Goal: Task Accomplishment & Management: Complete application form

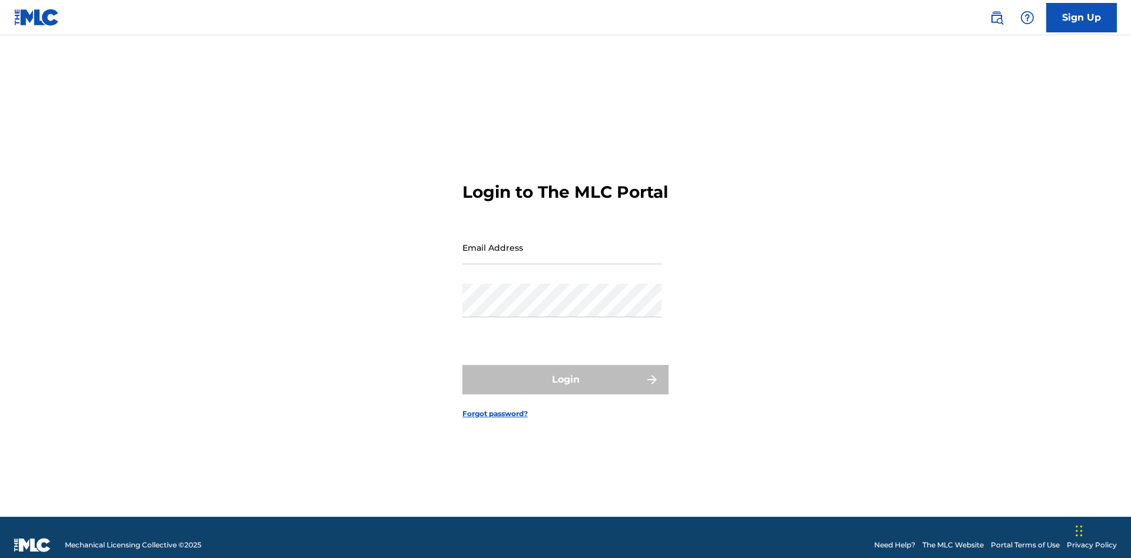
scroll to position [15, 0]
click at [562, 242] on input "Email Address" at bounding box center [561, 248] width 199 height 34
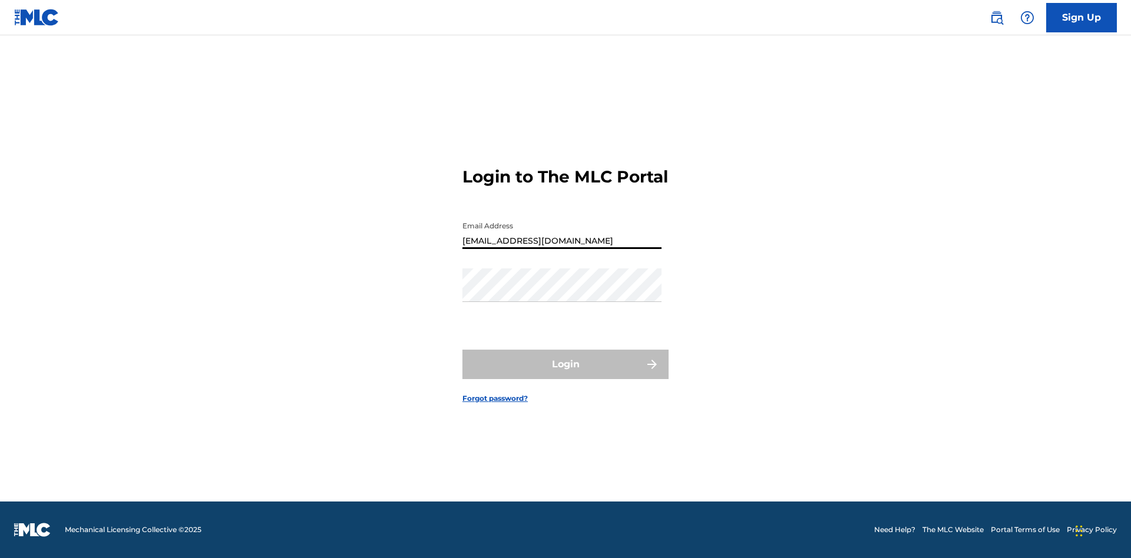
type input "Duke.McTesterson@gmail.com"
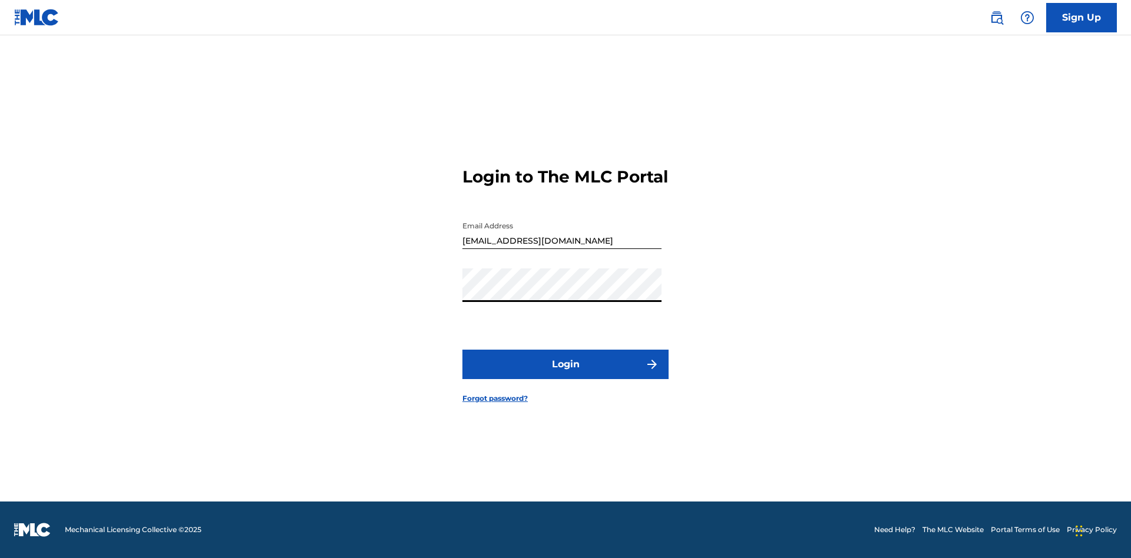
click at [565, 375] on button "Login" at bounding box center [565, 364] width 206 height 29
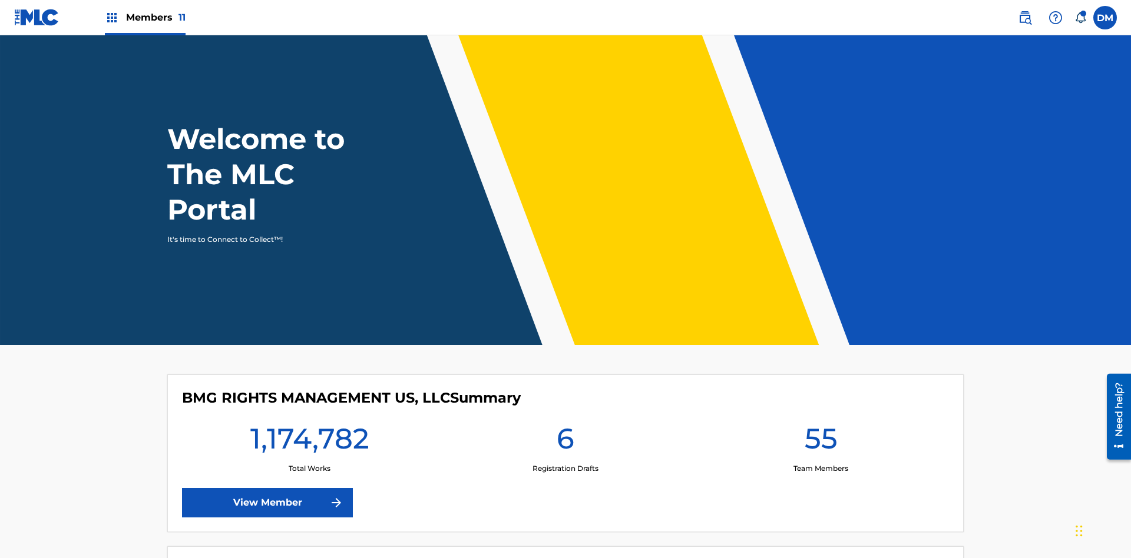
scroll to position [51, 0]
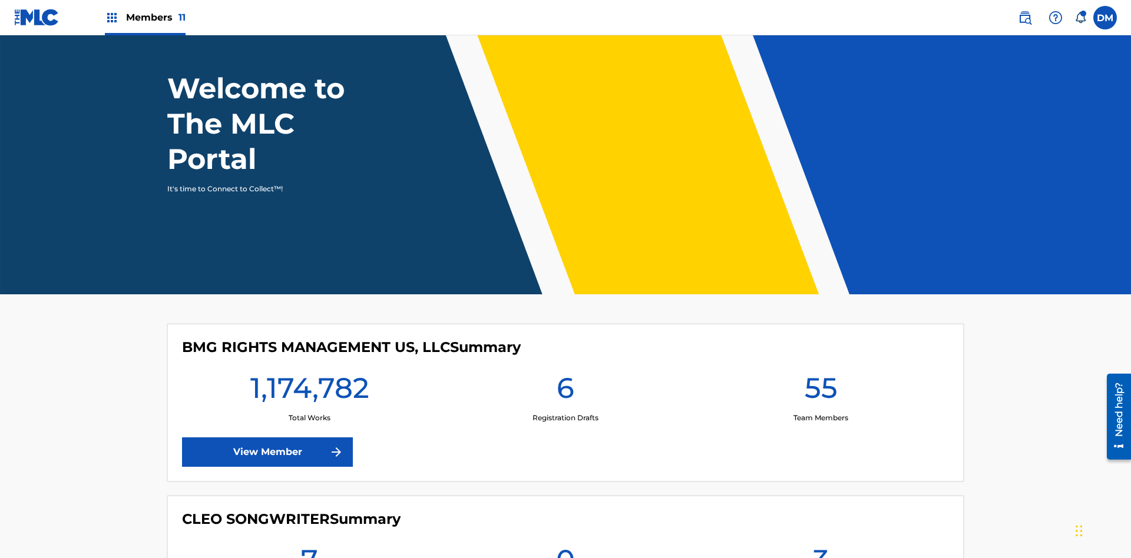
click at [145, 17] on span "Members 11" at bounding box center [155, 18] width 59 height 14
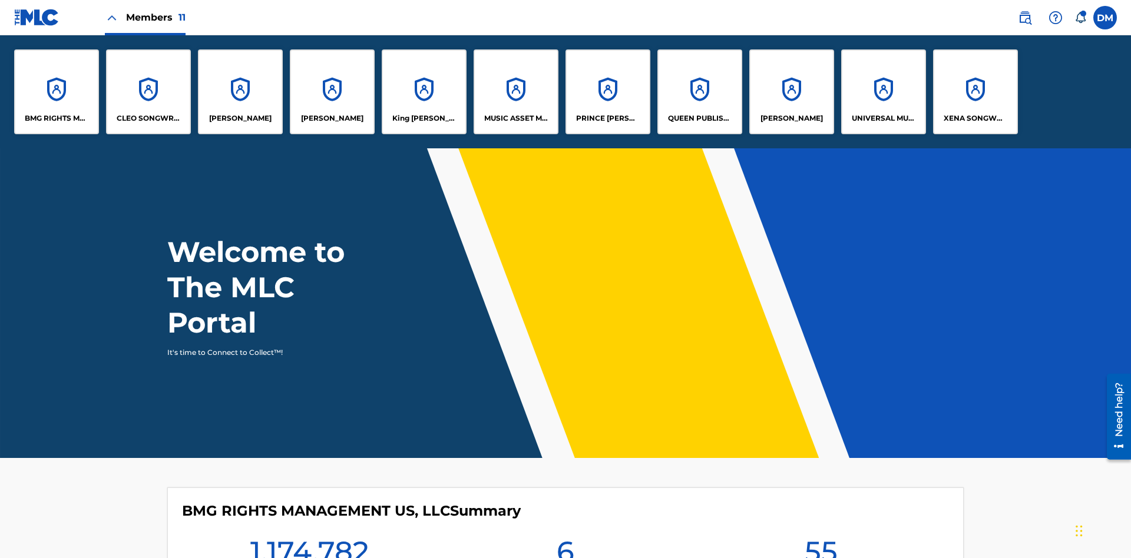
click at [883, 118] on p "UNIVERSAL MUSIC PUB GROUP" at bounding box center [884, 118] width 64 height 11
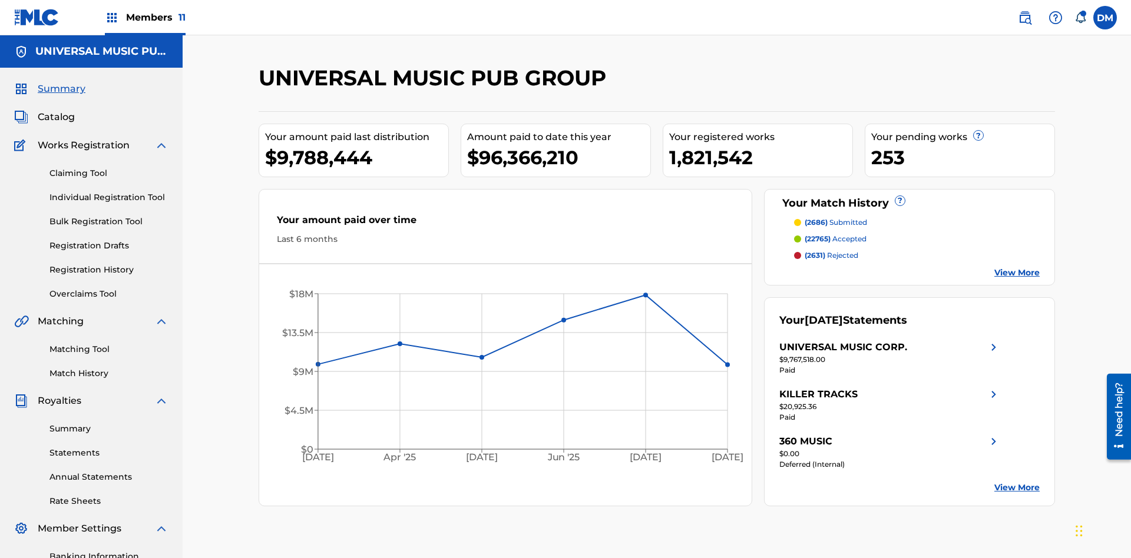
click at [109, 191] on link "Individual Registration Tool" at bounding box center [108, 197] width 119 height 12
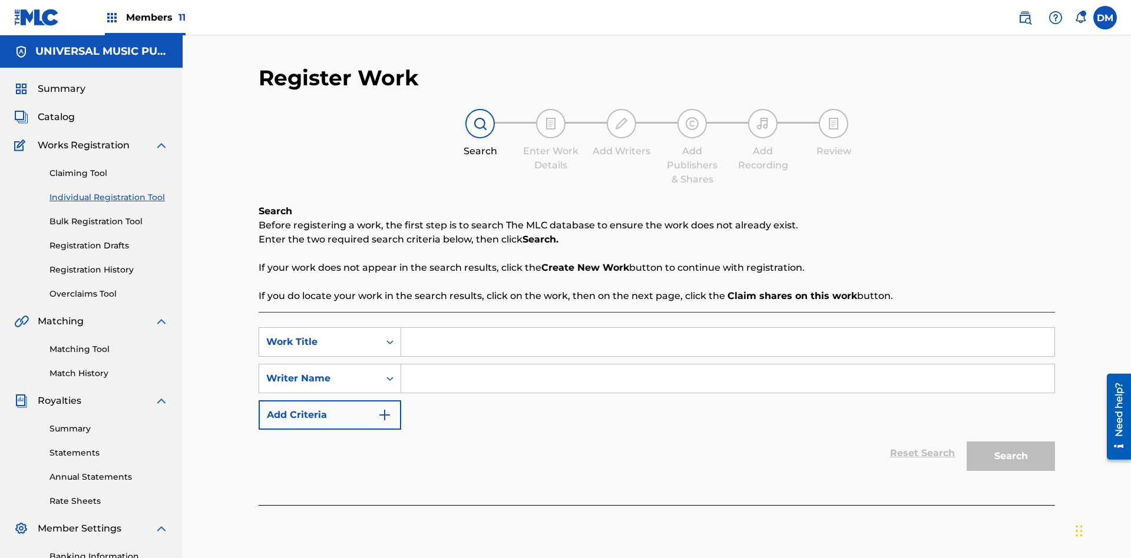
scroll to position [172, 0]
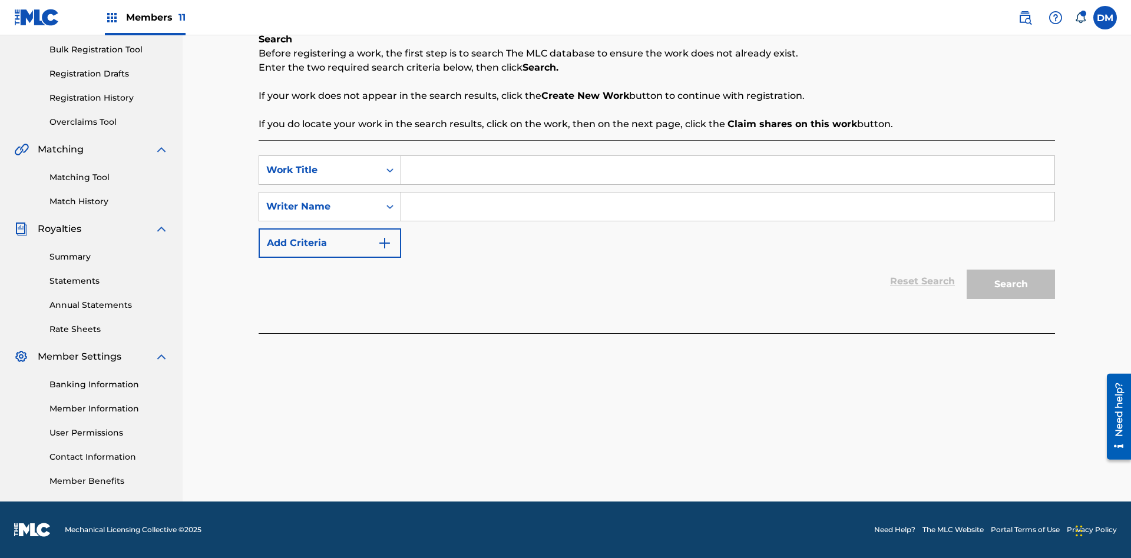
click at [727, 170] on input "Search Form" at bounding box center [727, 170] width 653 height 28
type input "Save At Writer-Add Writers Page Prior To Adding Writers"
click at [727, 207] on input "Search Form" at bounding box center [727, 207] width 653 height 28
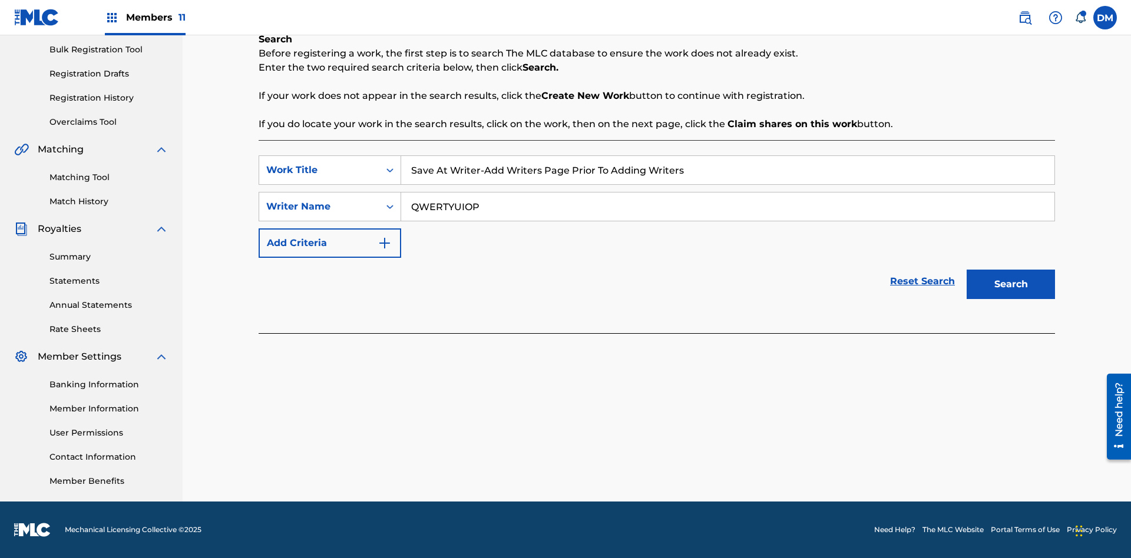
type input "QWERTYUIOP"
click at [1011, 284] on button "Search" at bounding box center [1010, 284] width 88 height 29
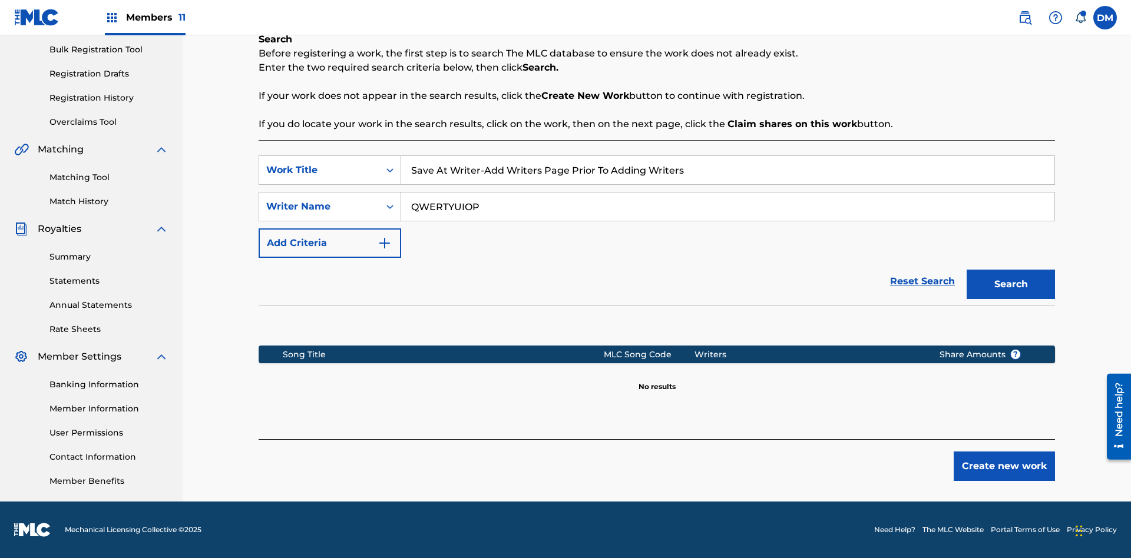
click at [1004, 466] on button "Create new work" at bounding box center [1003, 466] width 101 height 29
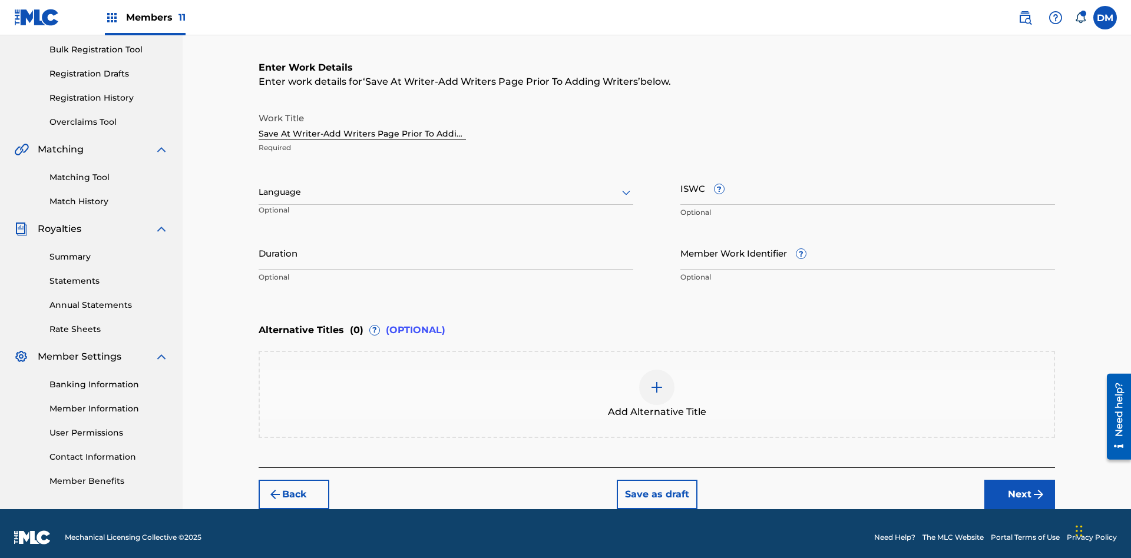
click at [446, 245] on input "Duration" at bounding box center [446, 253] width 375 height 34
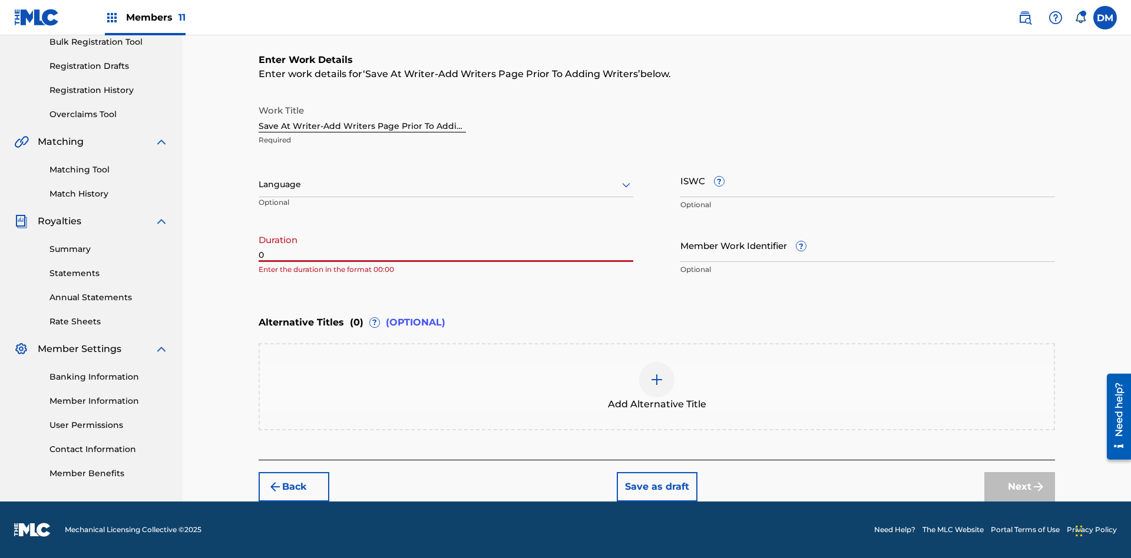
click at [446, 245] on input "0" at bounding box center [446, 245] width 375 height 34
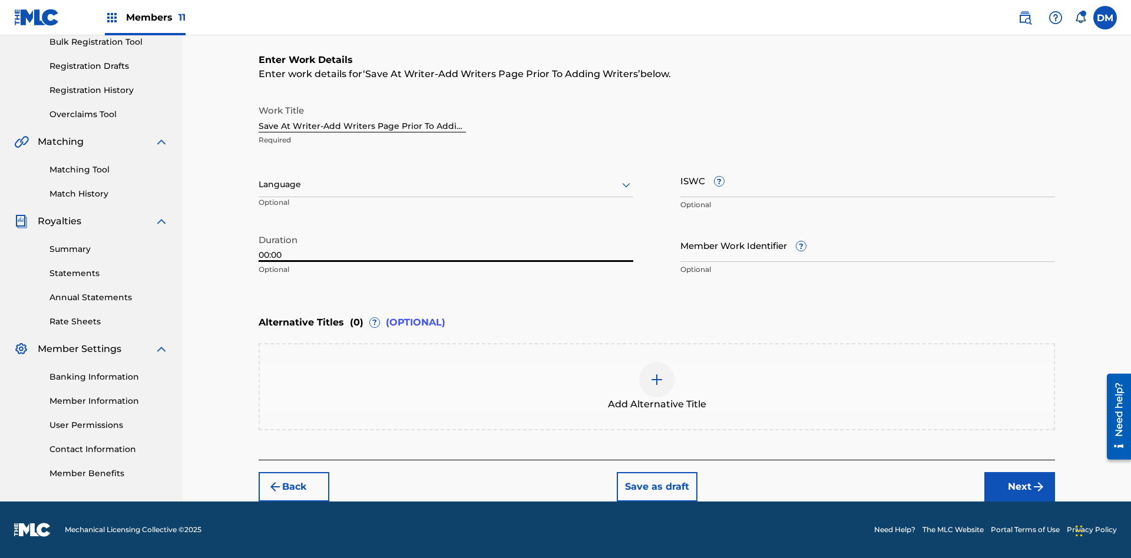
type input "00:00"
click at [626, 185] on icon at bounding box center [626, 185] width 14 height 14
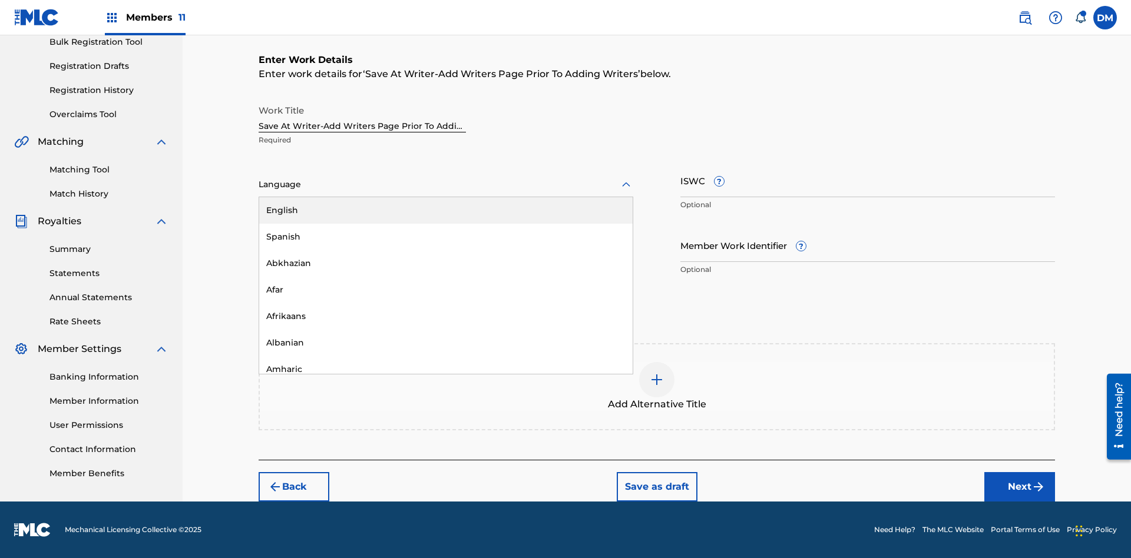
click at [446, 290] on div "Afar" at bounding box center [445, 290] width 373 height 26
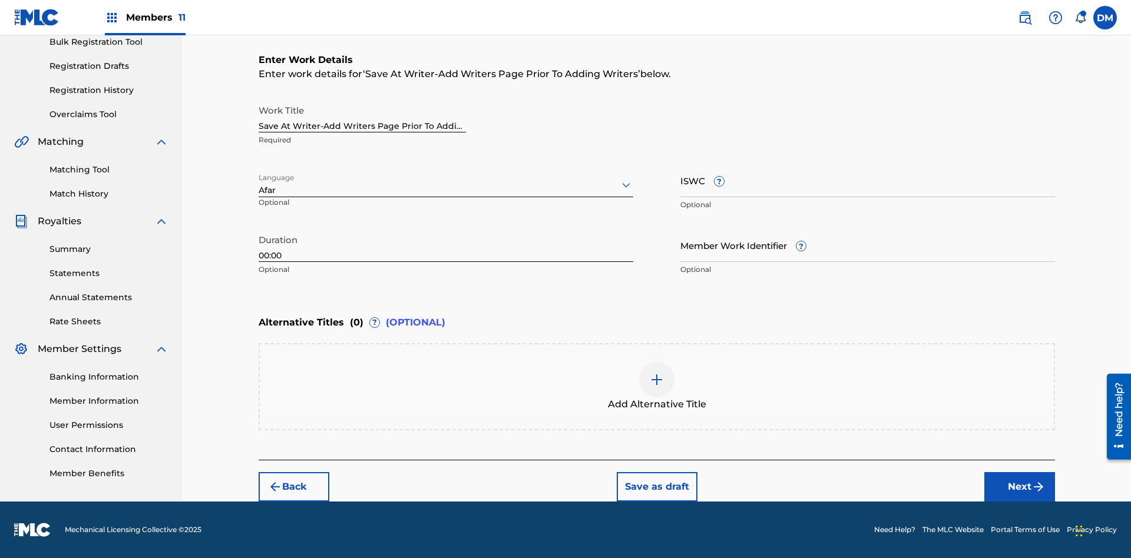
click at [867, 245] on input "Member Work Identifier ?" at bounding box center [867, 245] width 375 height 34
type input "2025.08.28.04"
click at [867, 180] on input "ISWC ?" at bounding box center [867, 181] width 375 height 34
type input "T-123.456.789-4"
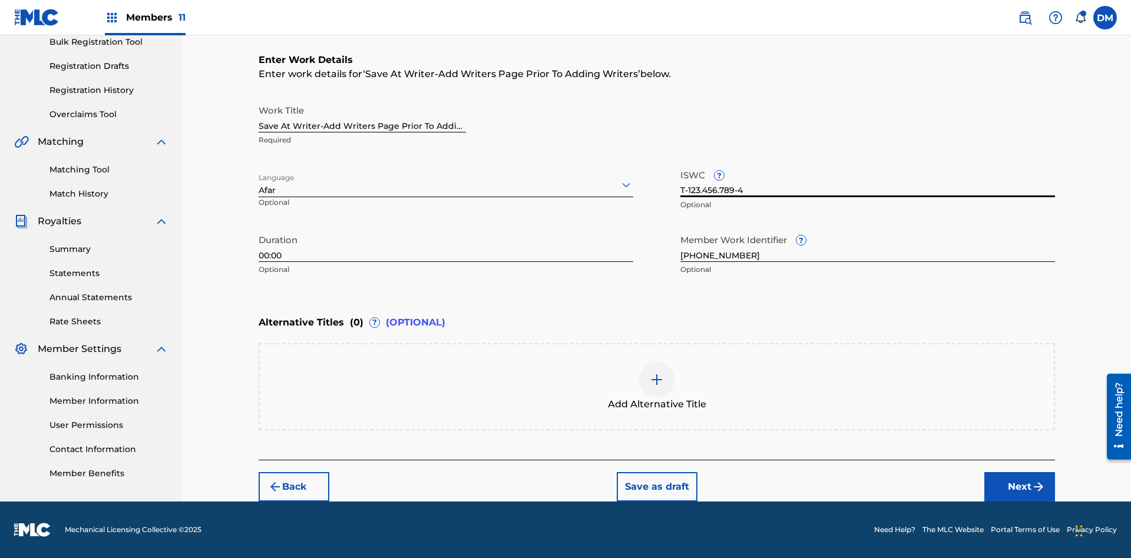
click at [657, 386] on img at bounding box center [657, 380] width 14 height 14
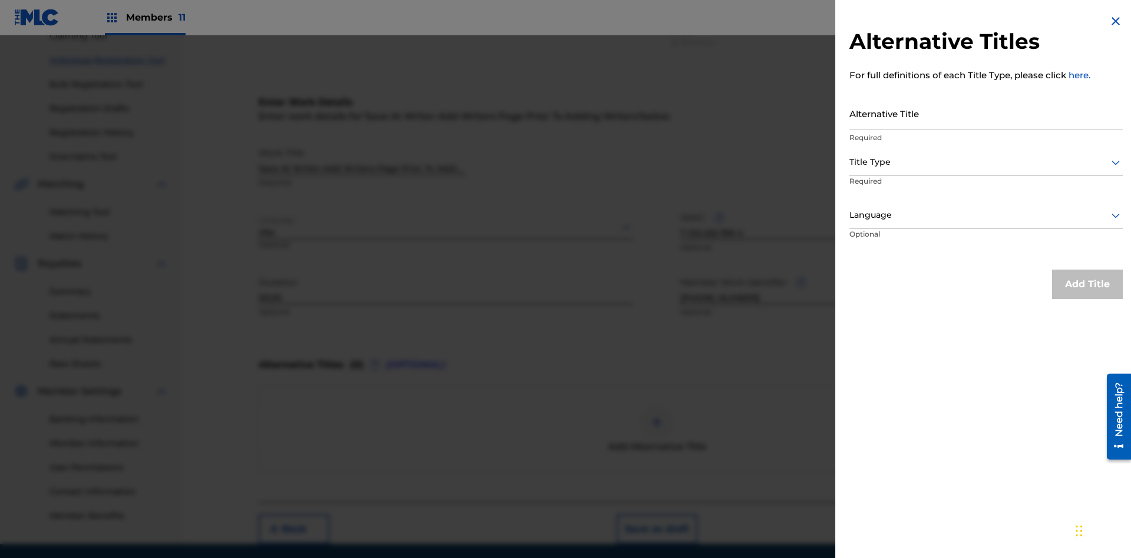
click at [986, 113] on input "Alternative Title" at bounding box center [985, 114] width 273 height 34
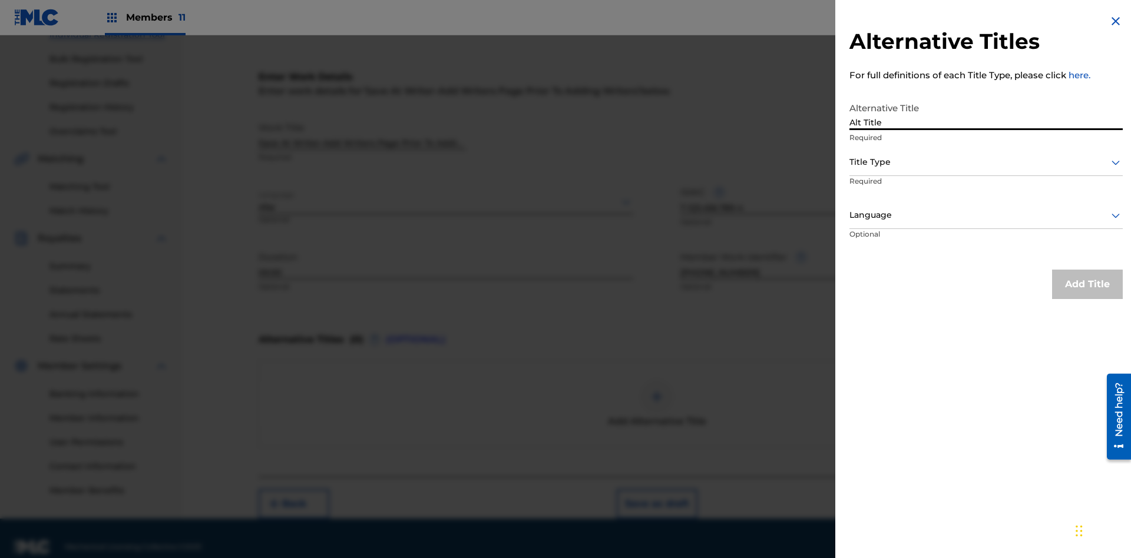
type input "Alt Title"
click at [986, 162] on div at bounding box center [985, 162] width 273 height 15
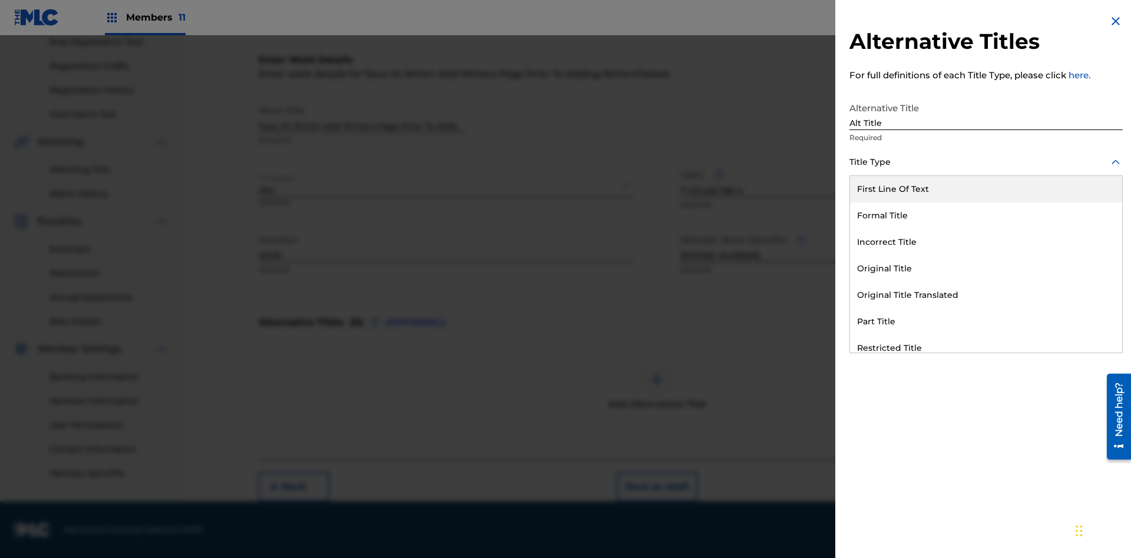
click at [986, 269] on div "Original Title" at bounding box center [986, 269] width 272 height 26
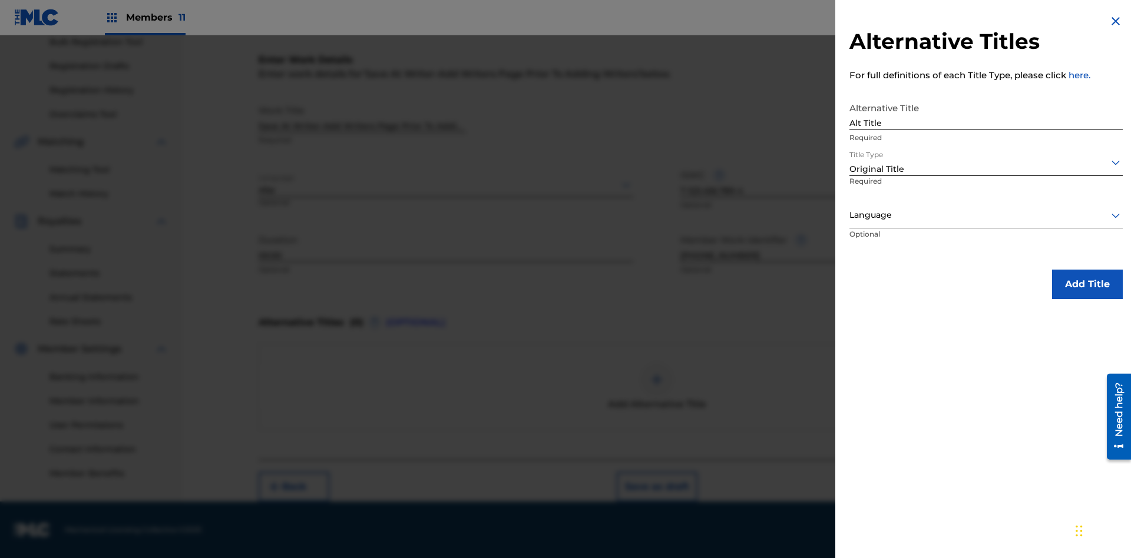
click at [986, 215] on div at bounding box center [985, 215] width 273 height 15
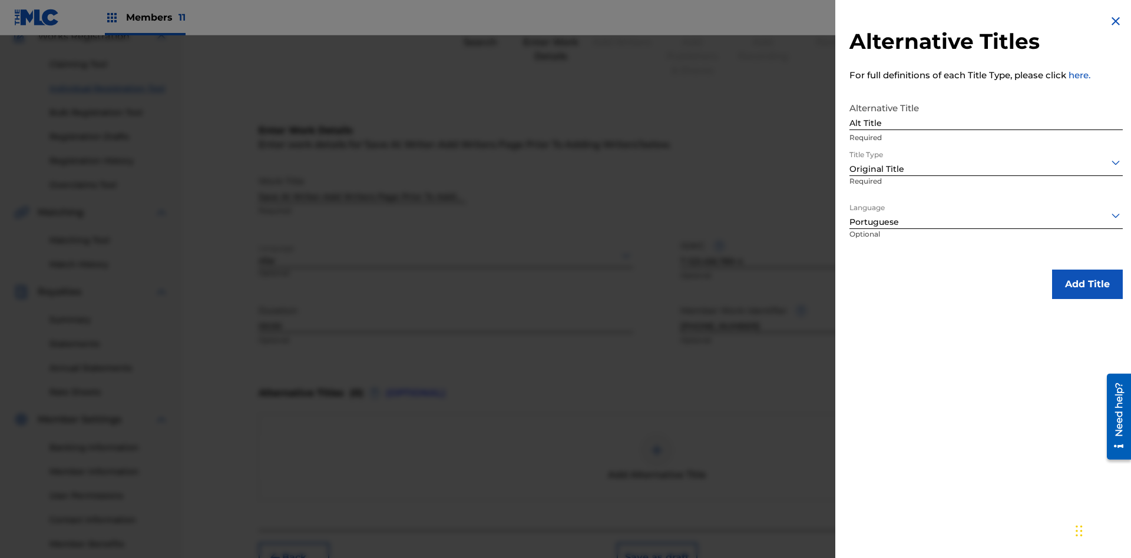
click at [1087, 284] on button "Add Title" at bounding box center [1087, 284] width 71 height 29
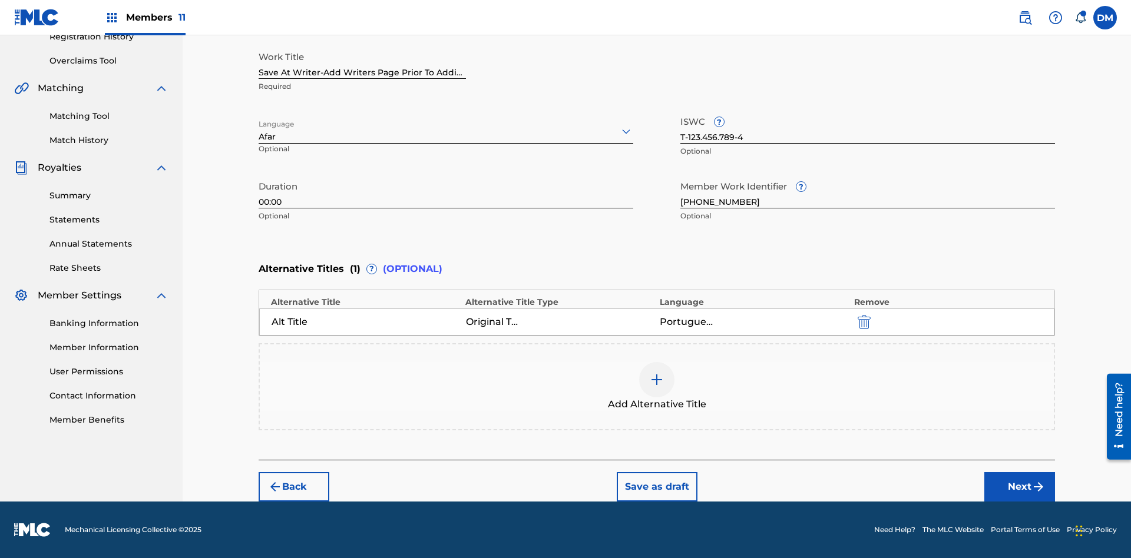
click at [1019, 487] on button "Next" at bounding box center [1019, 486] width 71 height 29
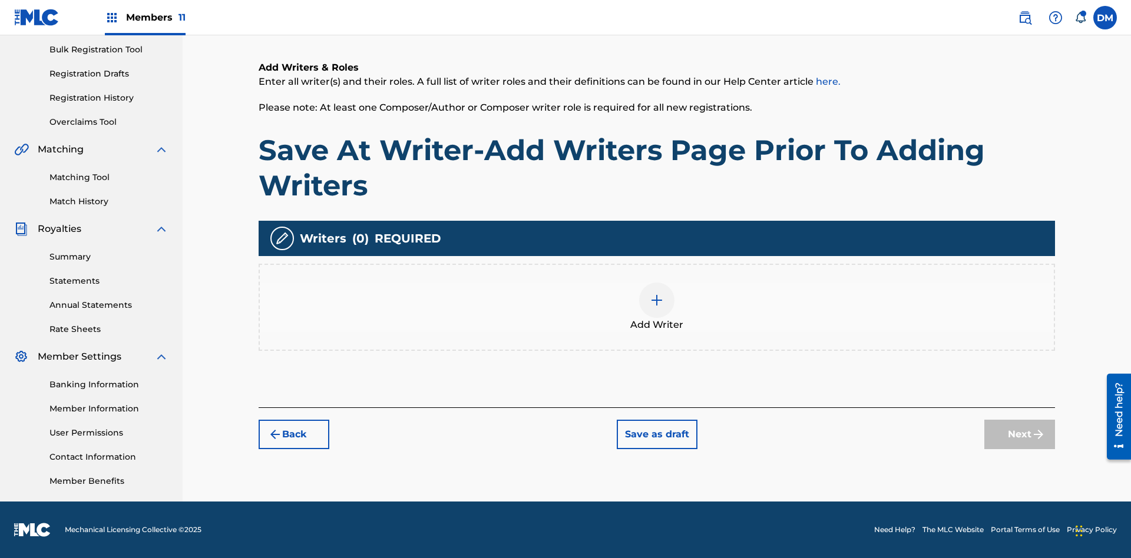
scroll to position [172, 0]
click at [656, 434] on button "Save as draft" at bounding box center [657, 434] width 81 height 29
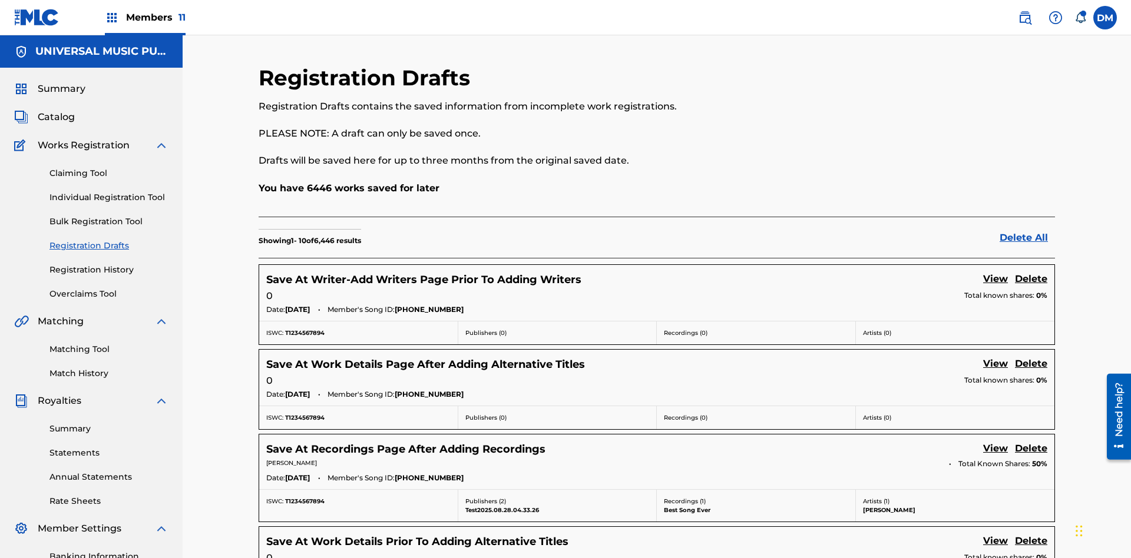
click at [995, 272] on link "View" at bounding box center [995, 280] width 25 height 16
